Goal: Information Seeking & Learning: Check status

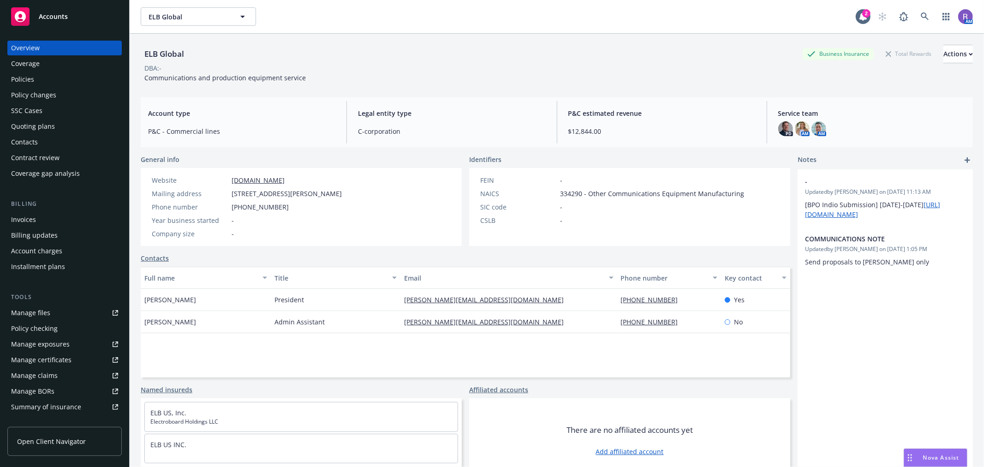
click at [444, 94] on div "ELB Global Business Insurance Total Rewards Actions DBA: - Communications and p…" at bounding box center [557, 262] width 832 height 456
click at [24, 82] on div "Policies" at bounding box center [22, 79] width 23 height 15
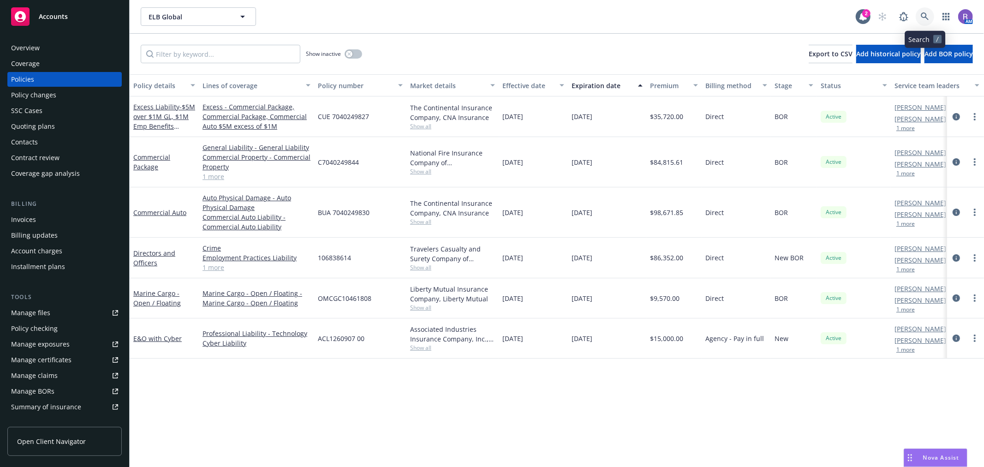
click at [655, 21] on link at bounding box center [925, 16] width 18 height 18
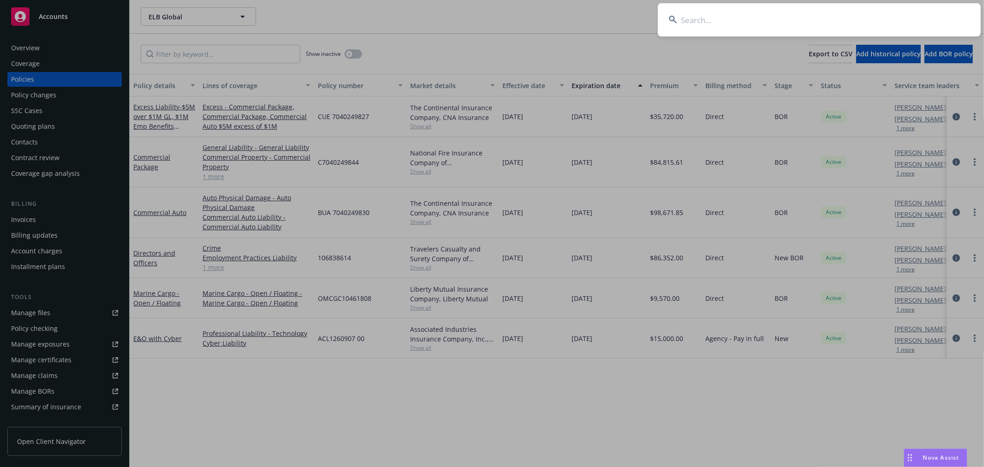
click at [655, 21] on input at bounding box center [819, 19] width 323 height 33
type input "GCG"
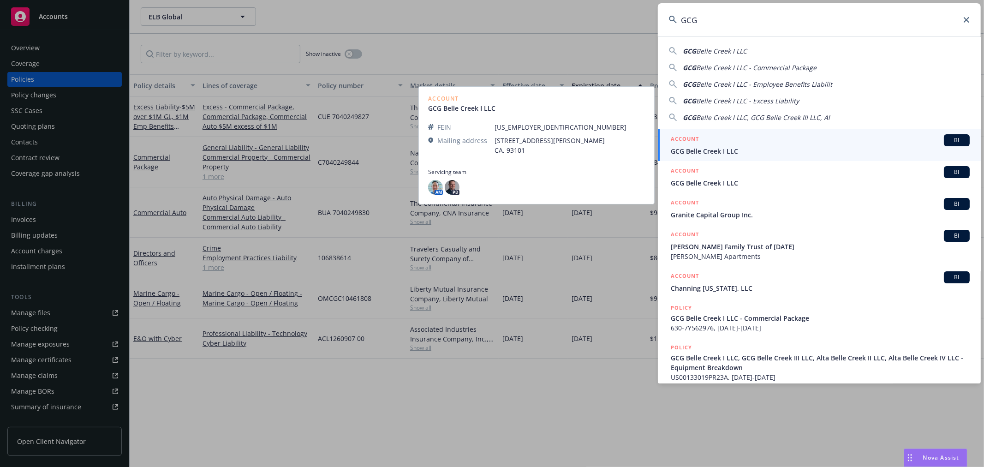
click at [655, 150] on span "GCG Belle Creek I LLC" at bounding box center [820, 151] width 299 height 10
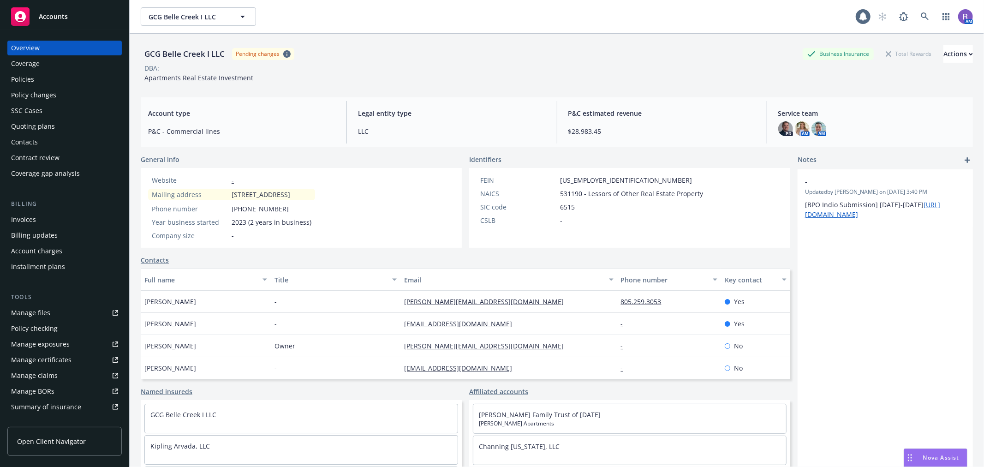
click at [22, 77] on div "Policies" at bounding box center [22, 79] width 23 height 15
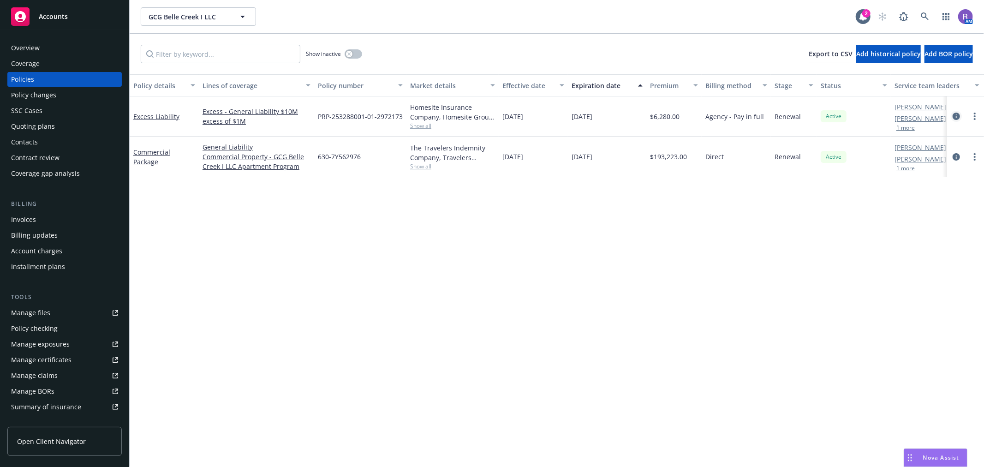
click at [655, 116] on icon "circleInformation" at bounding box center [955, 116] width 7 height 7
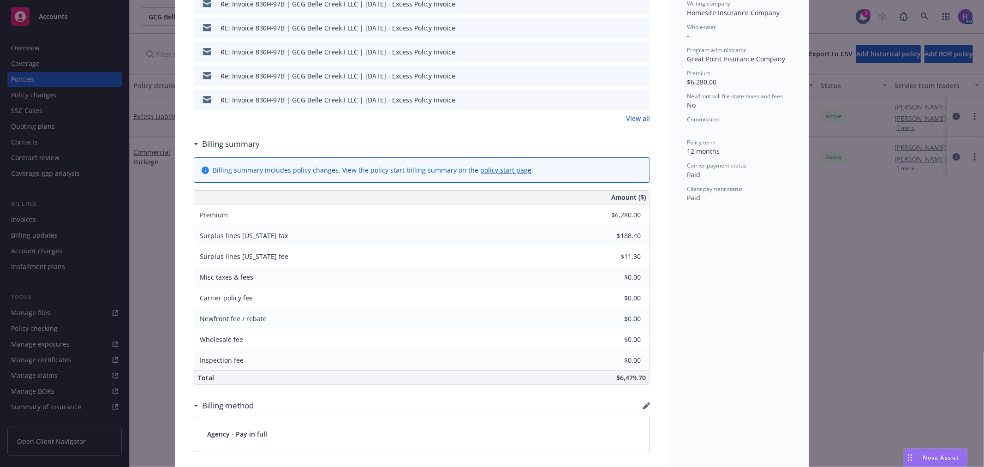
scroll to position [154, 0]
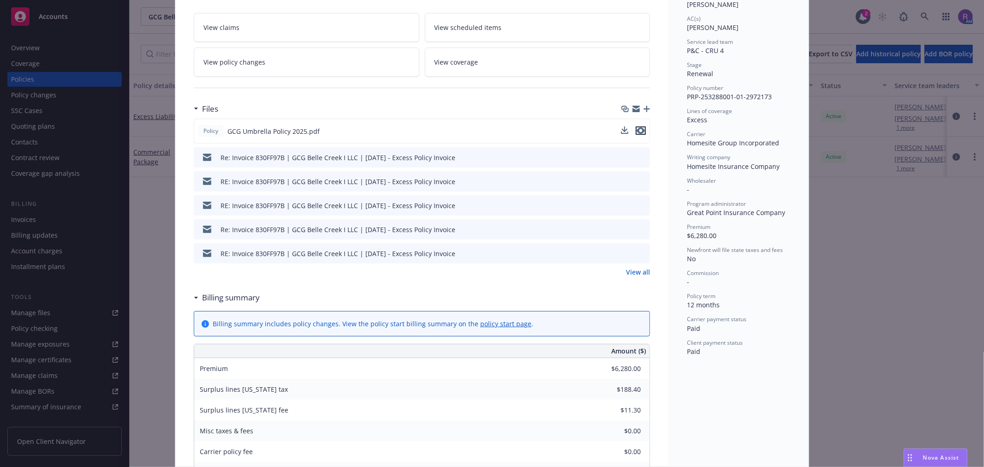
click at [637, 131] on icon "preview file" at bounding box center [640, 130] width 8 height 6
click at [641, 269] on link "View all" at bounding box center [638, 272] width 24 height 10
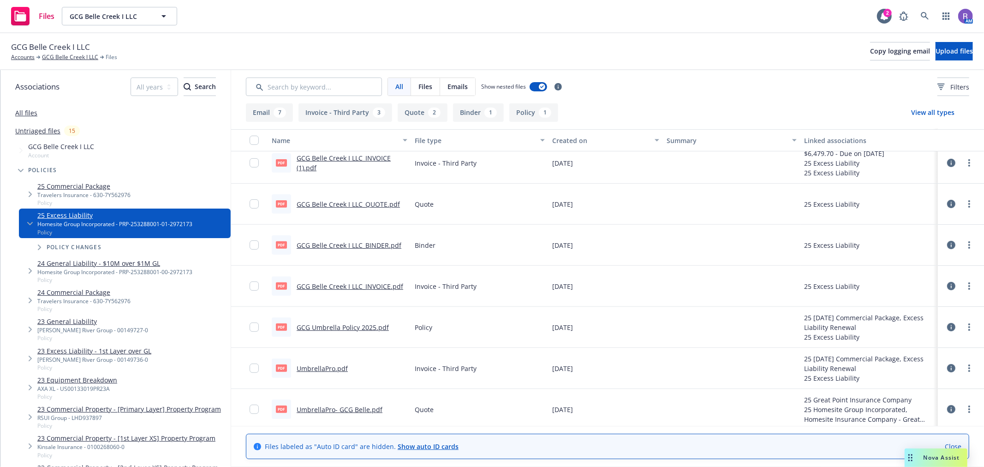
scroll to position [191, 0]
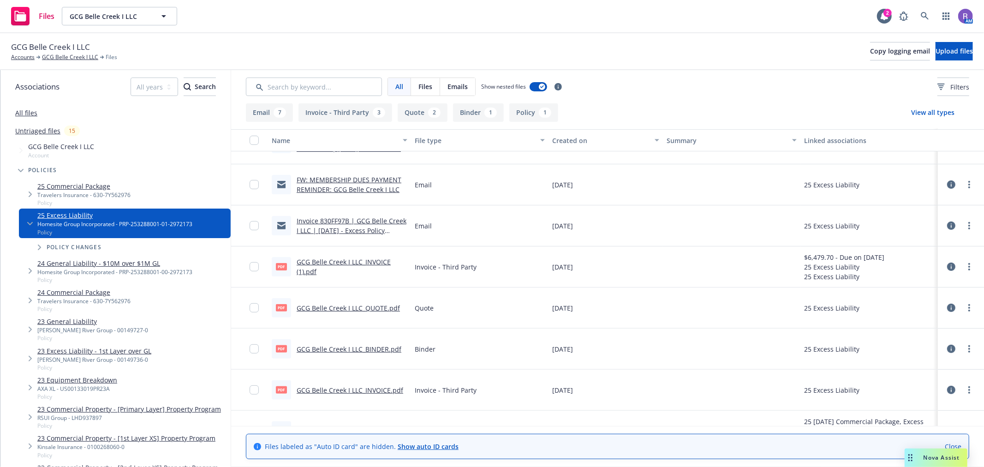
click at [372, 345] on link "GCG Belle Creek I LLC_BINDER.pdf" at bounding box center [349, 349] width 105 height 9
click at [382, 303] on link "GCG Belle Creek I LLC_QUOTE.pdf" at bounding box center [348, 307] width 103 height 9
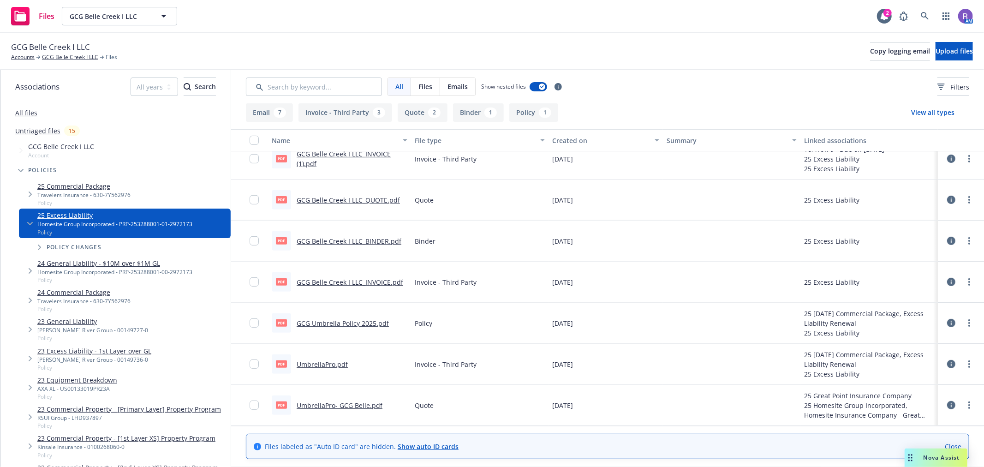
click at [360, 404] on link "UmbrellaPro- GCG Belle.pdf" at bounding box center [340, 405] width 86 height 9
click at [63, 54] on link "GCG Belle Creek I LLC" at bounding box center [70, 57] width 56 height 8
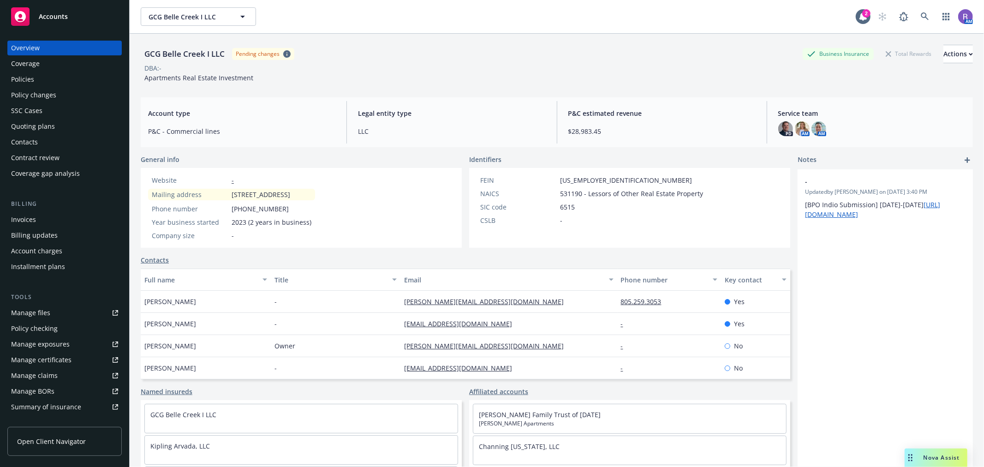
click at [57, 219] on div "Invoices" at bounding box center [64, 219] width 107 height 15
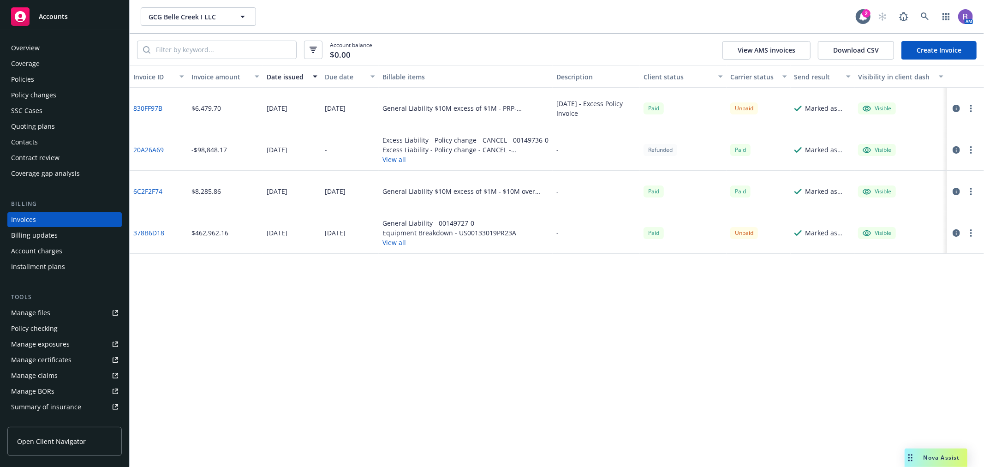
click at [952, 188] on icon "button" at bounding box center [955, 191] width 7 height 7
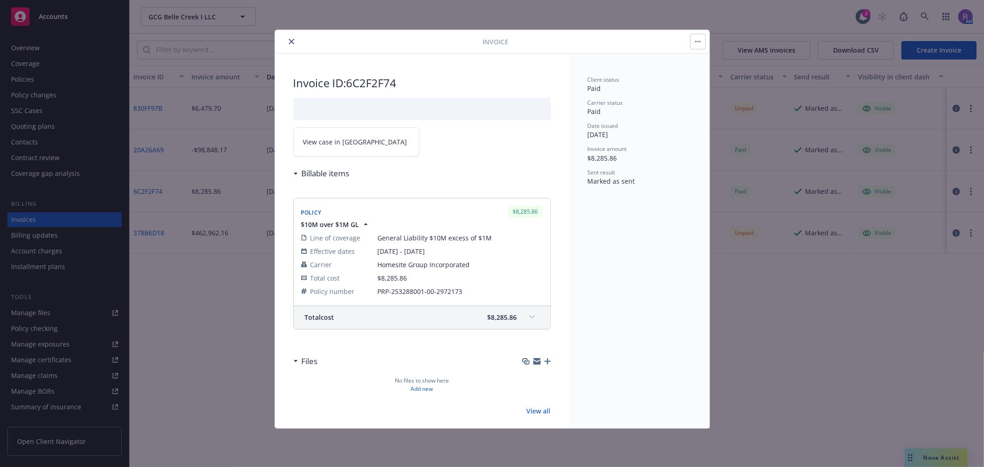
click at [524, 314] on span at bounding box center [531, 316] width 15 height 15
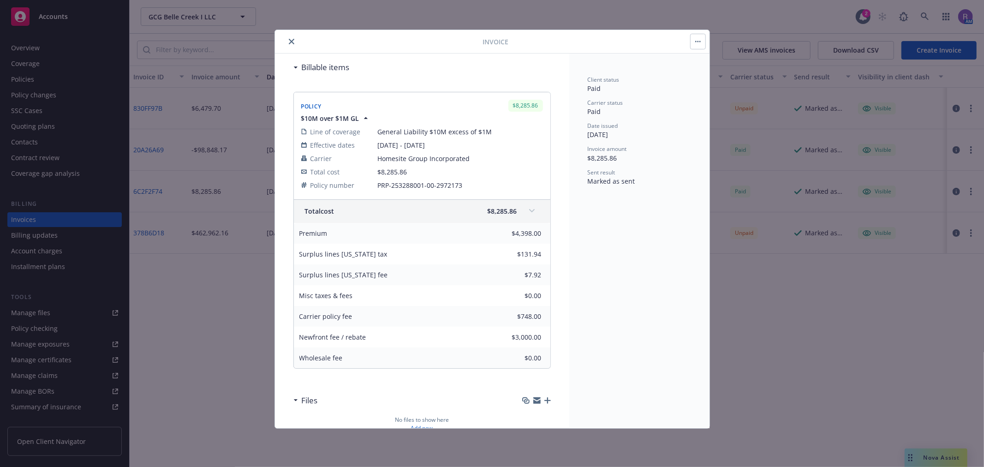
scroll to position [155, 0]
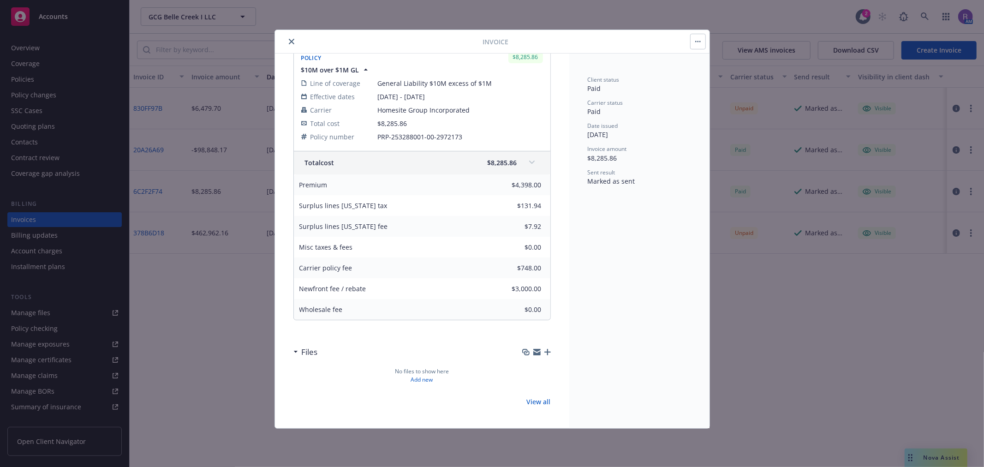
click at [574, 285] on div "Client status Paid Carrier status Paid Date issued 08/26/2024 Invoice amount $8…" at bounding box center [639, 241] width 140 height 375
click at [292, 40] on icon "close" at bounding box center [292, 42] width 6 height 6
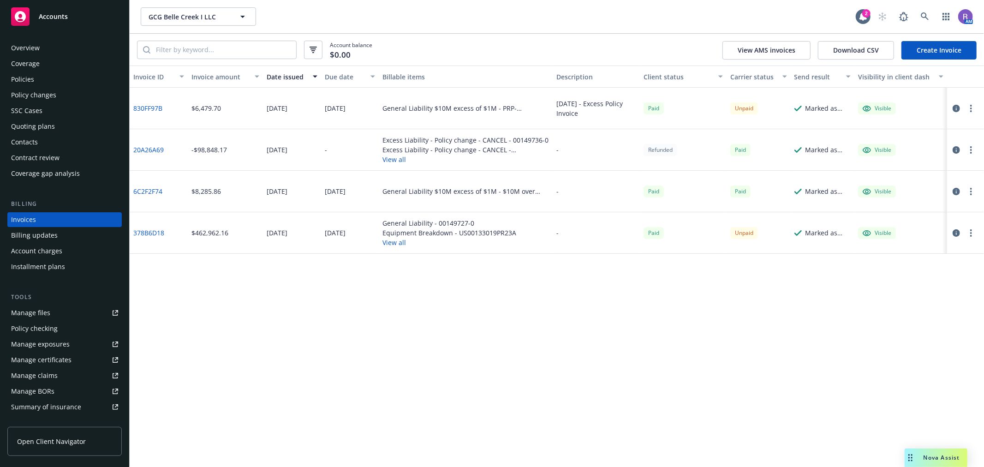
click at [49, 80] on div "Policies" at bounding box center [64, 79] width 107 height 15
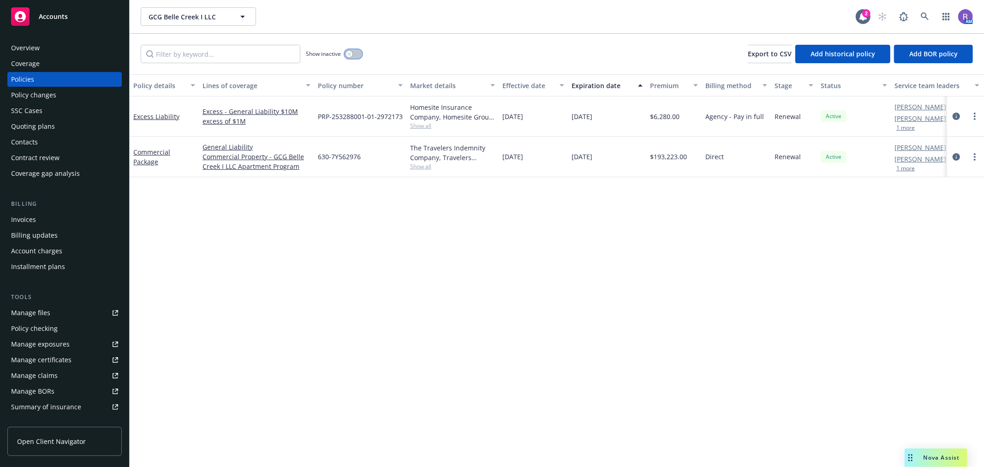
click at [351, 49] on button "button" at bounding box center [354, 53] width 18 height 9
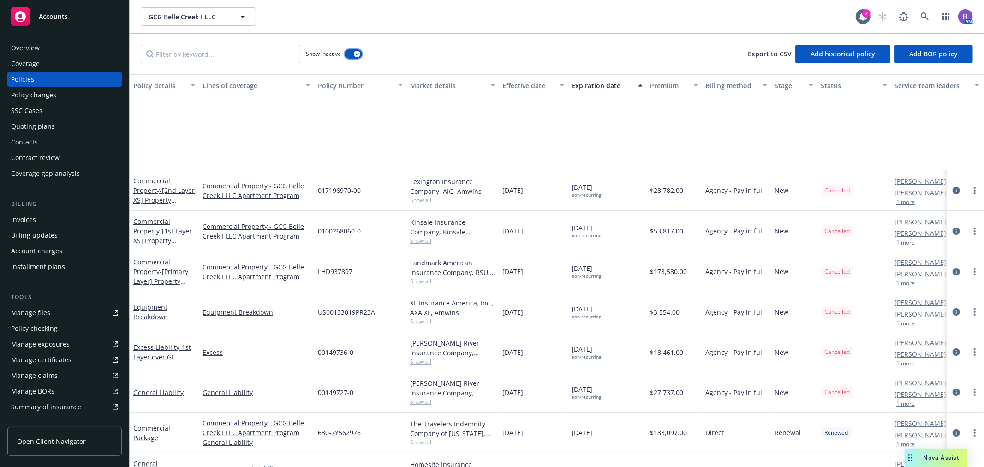
scroll to position [115, 0]
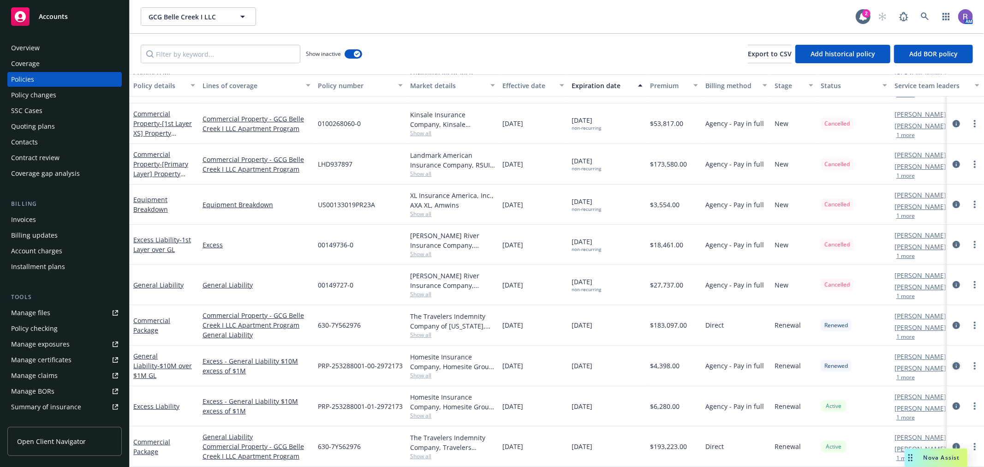
click at [952, 362] on icon "circleInformation" at bounding box center [955, 365] width 7 height 7
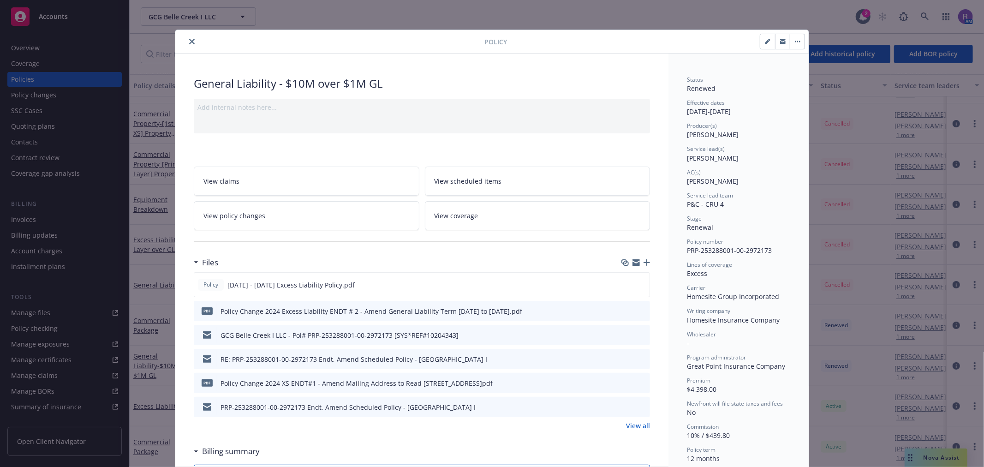
scroll to position [102, 0]
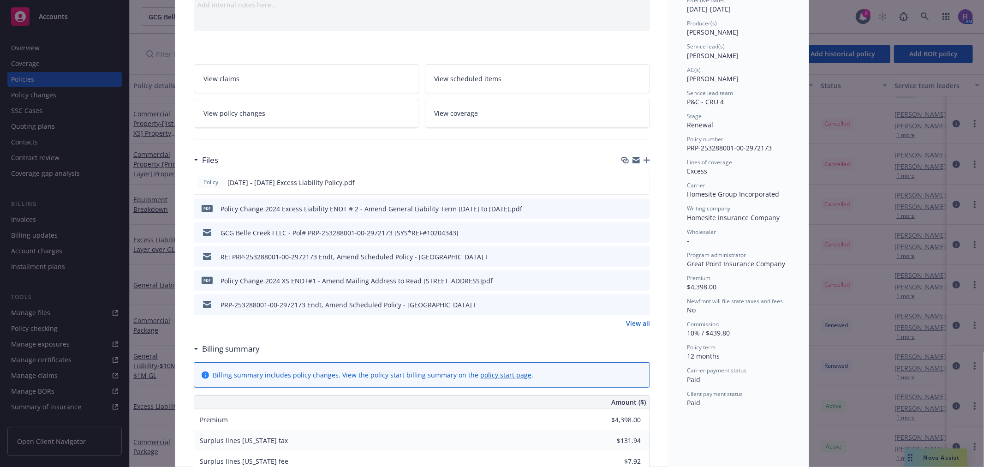
click at [631, 325] on link "View all" at bounding box center [638, 323] width 24 height 10
